Goal: Navigation & Orientation: Find specific page/section

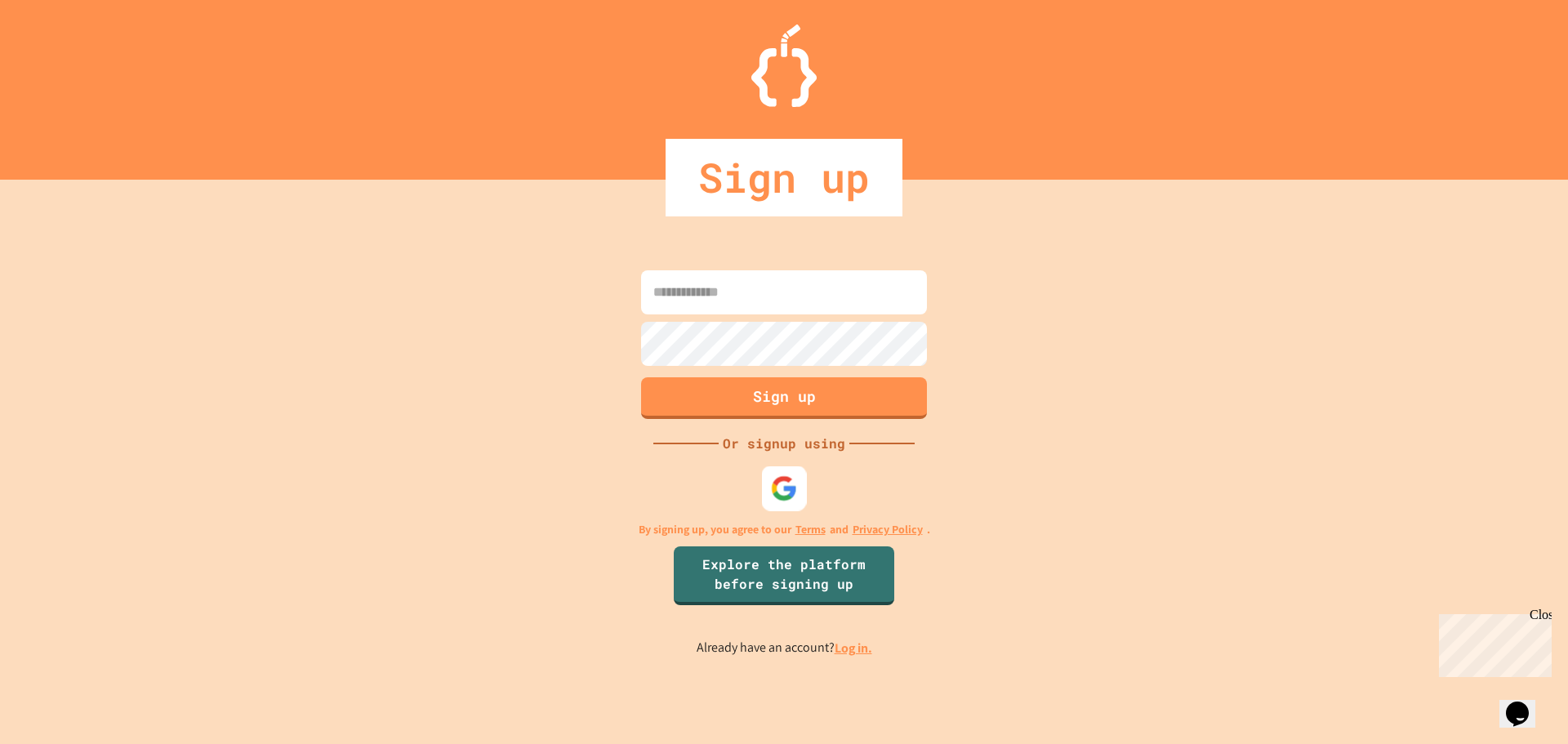
click at [784, 476] on img at bounding box center [784, 488] width 27 height 27
click at [847, 650] on link "Log in." at bounding box center [853, 648] width 38 height 18
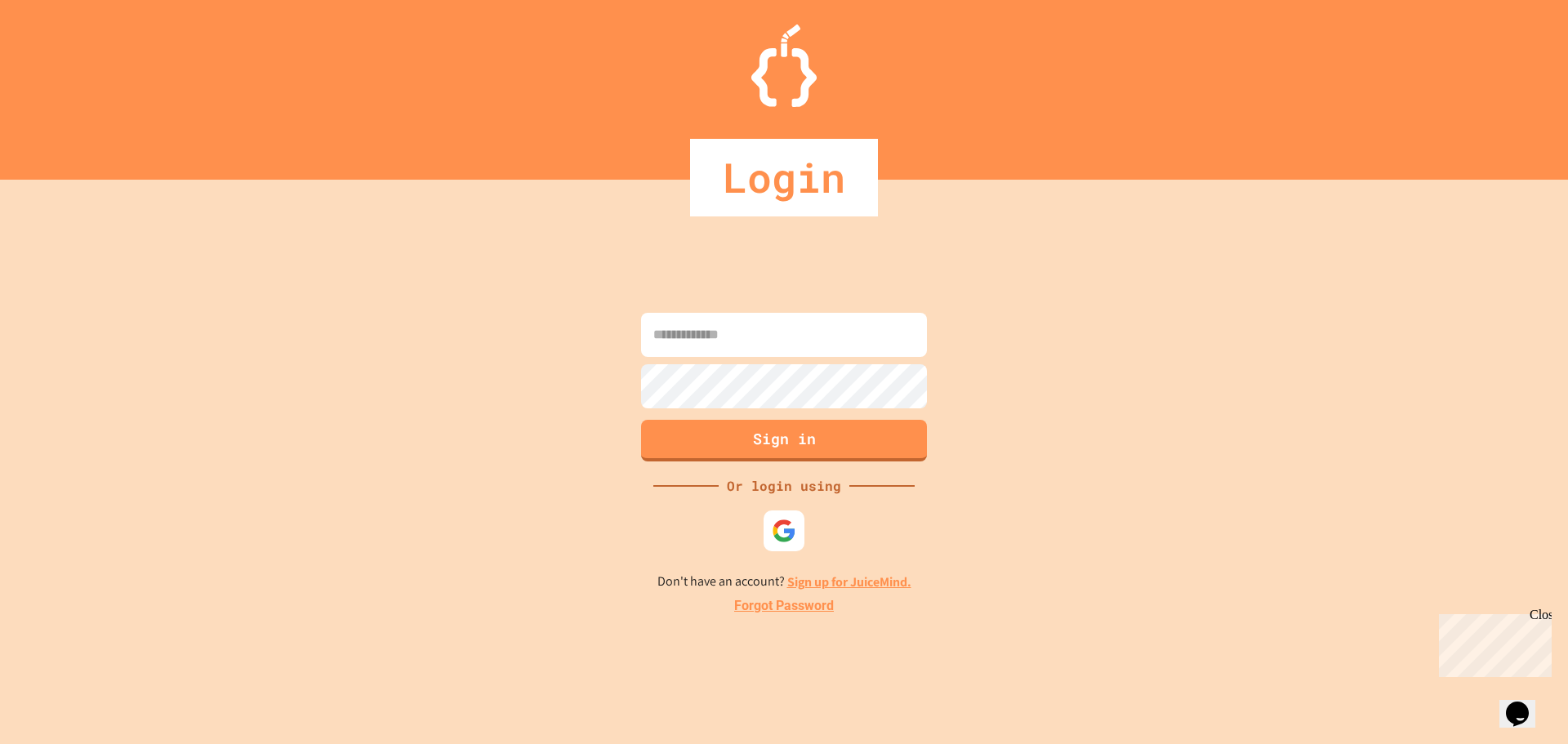
click at [713, 341] on input at bounding box center [784, 335] width 286 height 44
type input "**********"
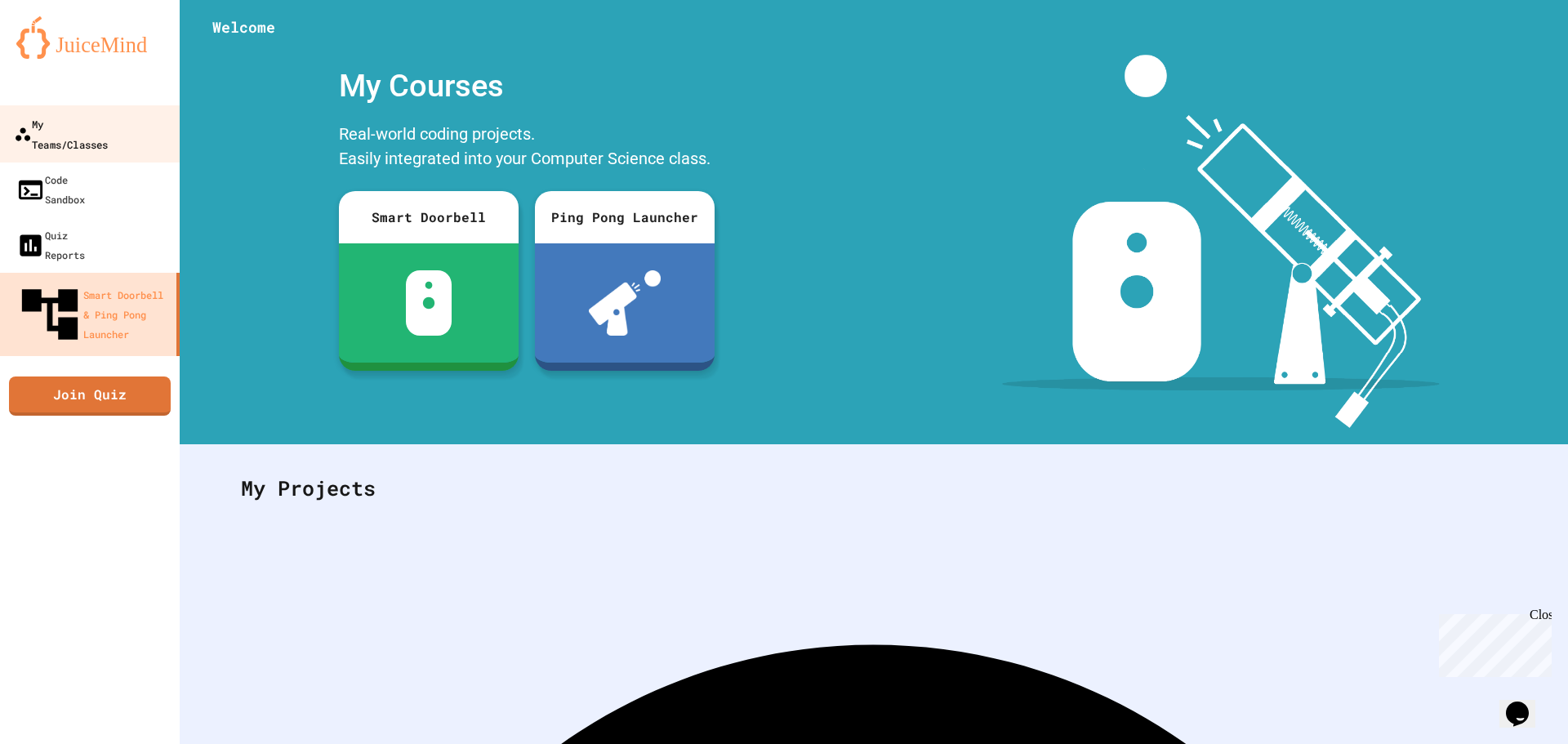
click at [43, 109] on link "My Teams/Classes" at bounding box center [89, 133] width 185 height 57
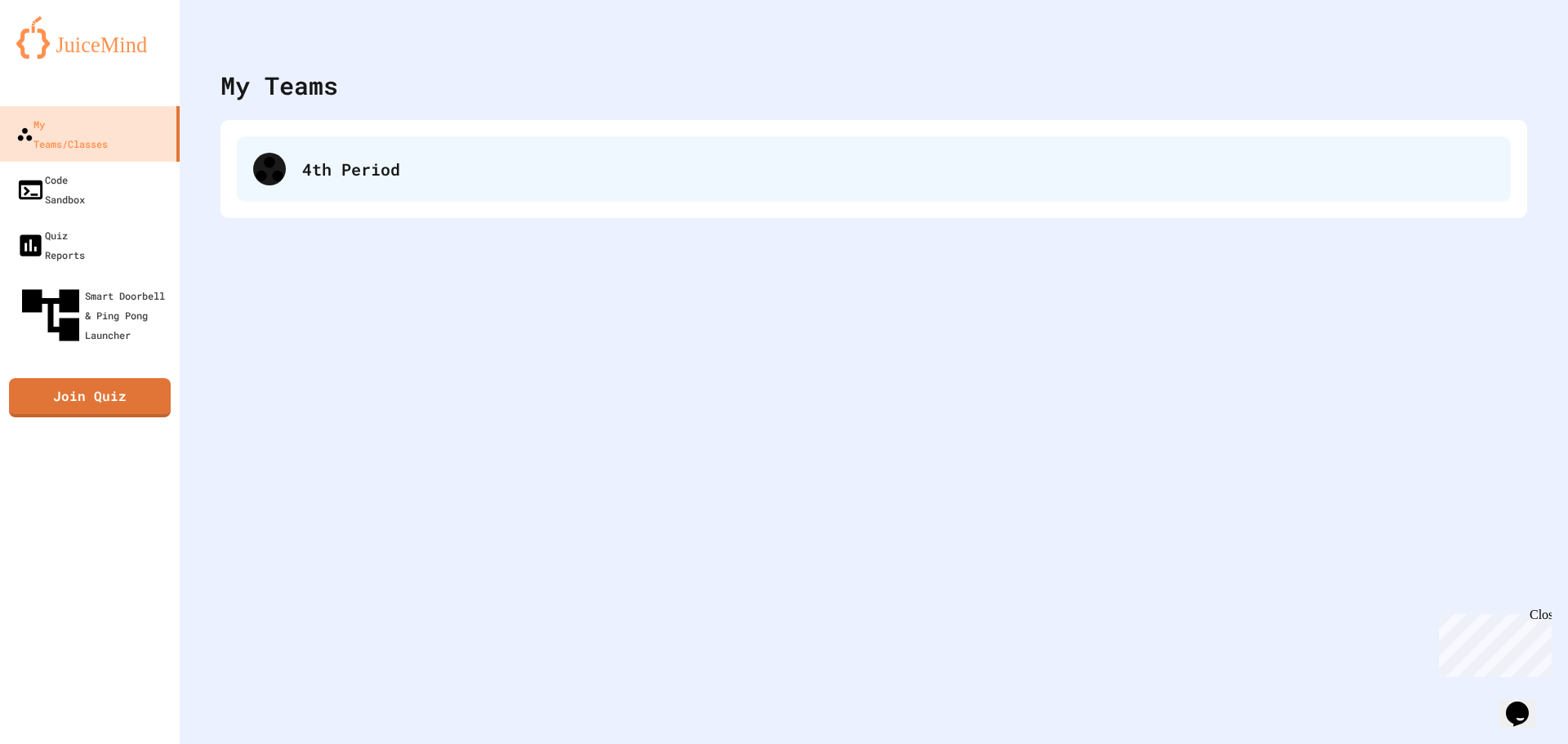
click at [436, 190] on div "4th Period" at bounding box center [873, 168] width 1274 height 65
